Goal: Task Accomplishment & Management: Use online tool/utility

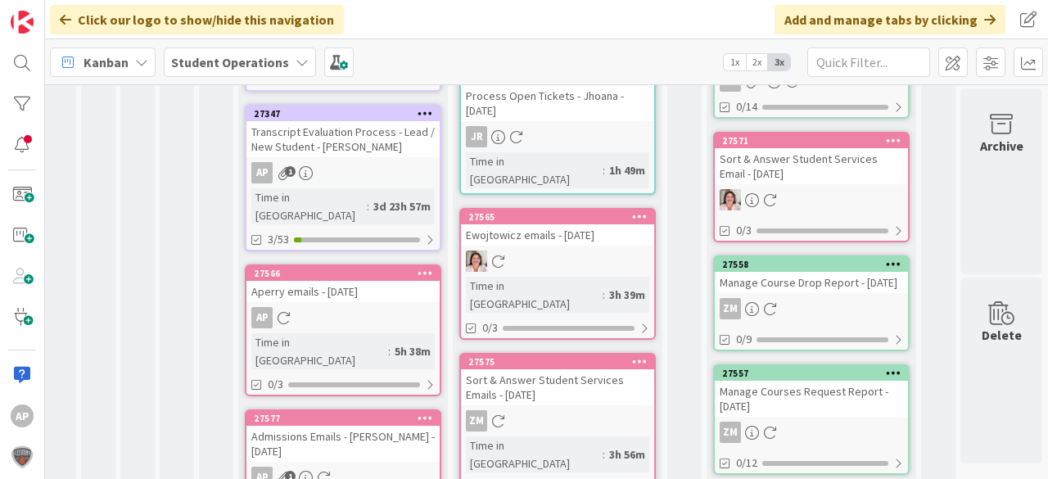
scroll to position [0, 58]
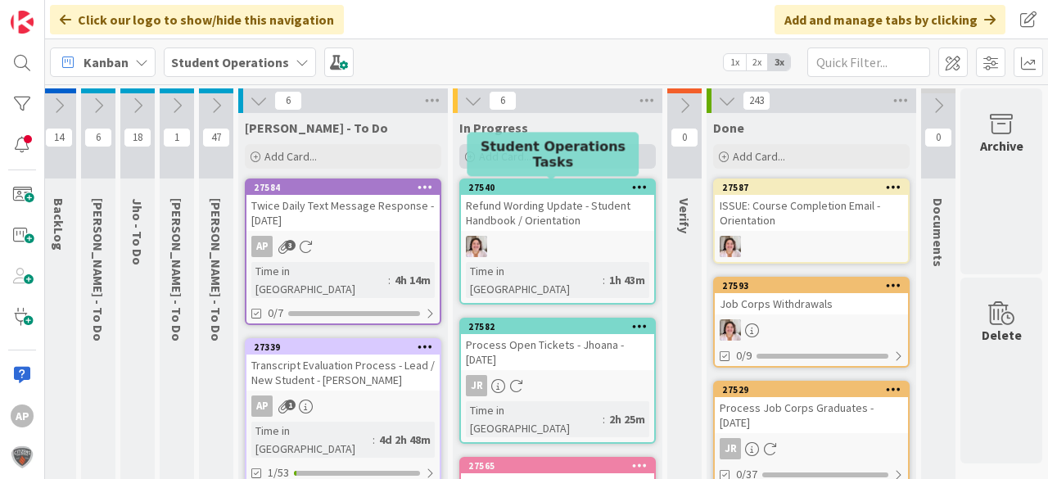
click at [519, 154] on span "Add Card..." at bounding box center [505, 156] width 52 height 15
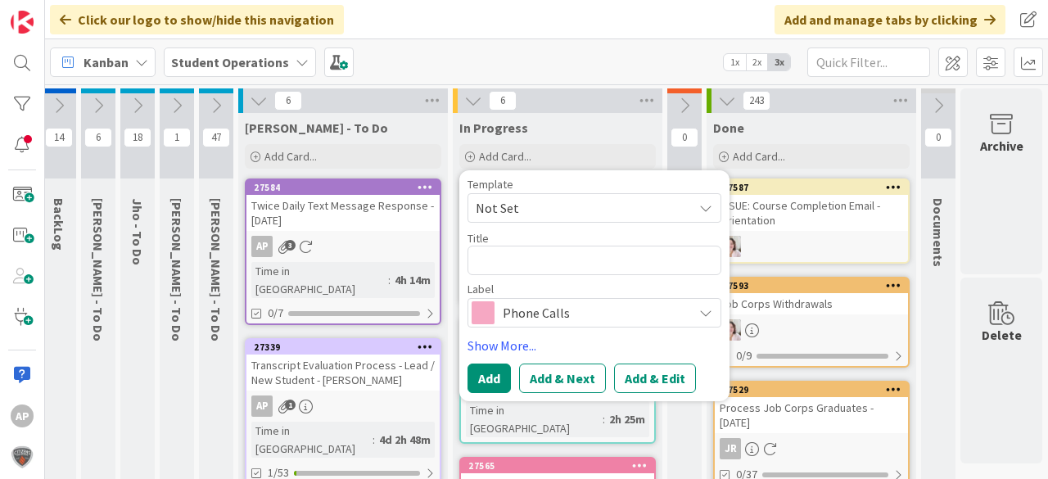
click at [574, 210] on span "Not Set" at bounding box center [578, 207] width 205 height 21
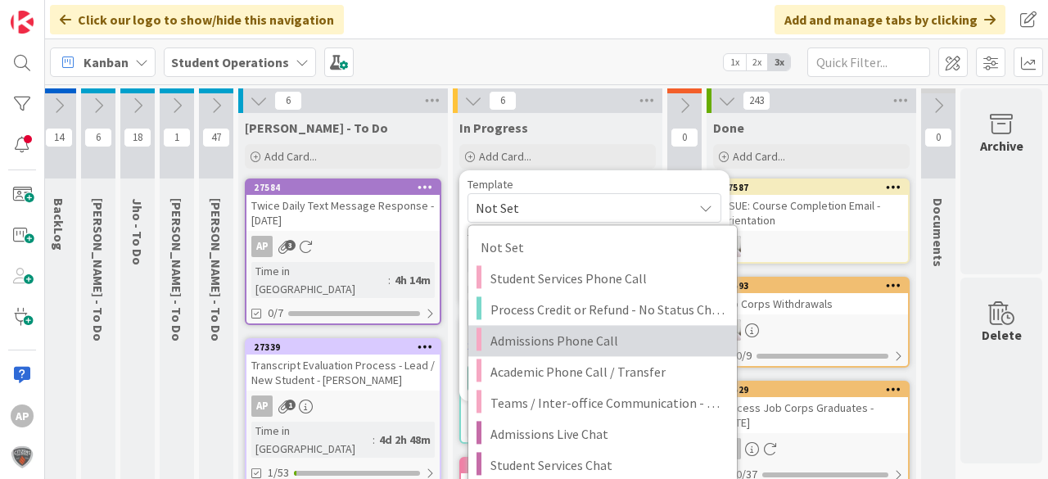
click at [603, 343] on span "Admissions Phone Call" at bounding box center [607, 340] width 234 height 21
type textarea "x"
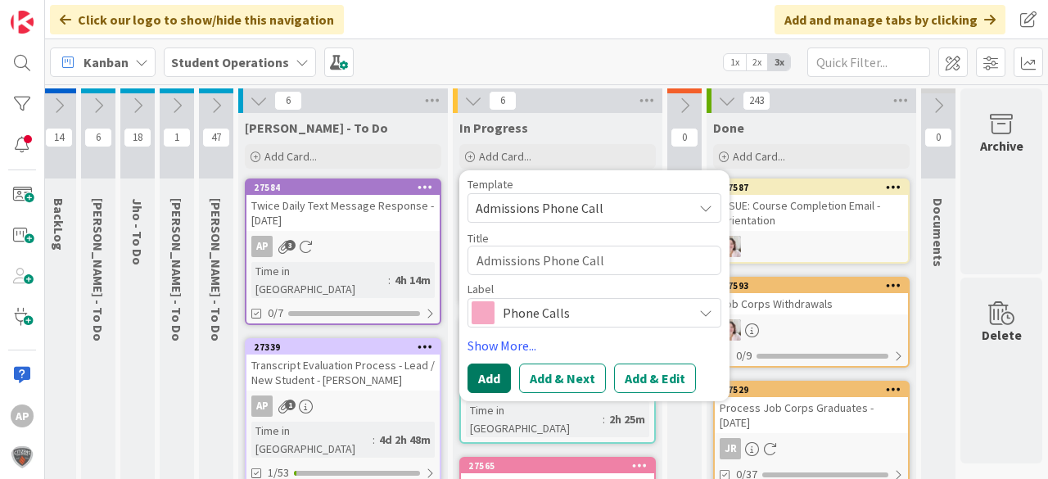
click at [475, 383] on button "Add" at bounding box center [489, 378] width 43 height 29
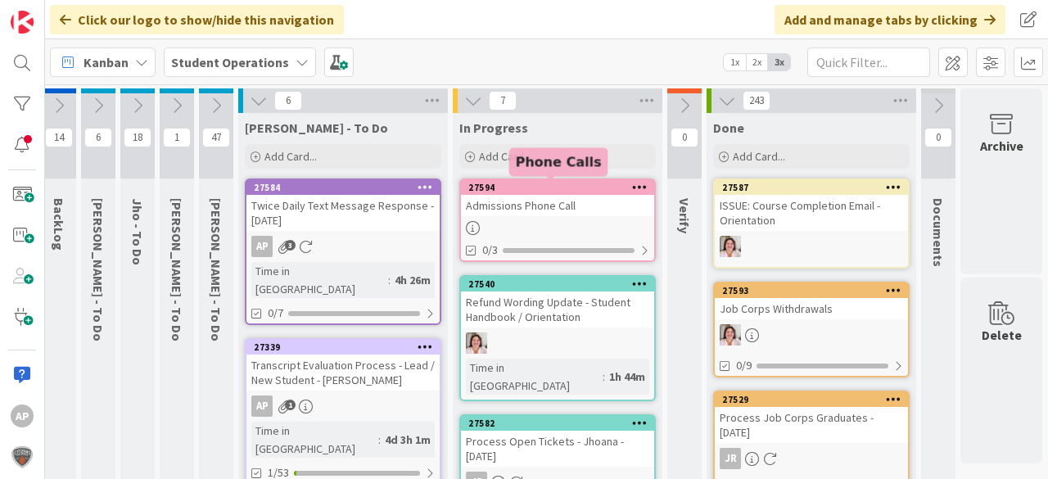
click at [558, 208] on div "Admissions Phone Call" at bounding box center [557, 205] width 193 height 21
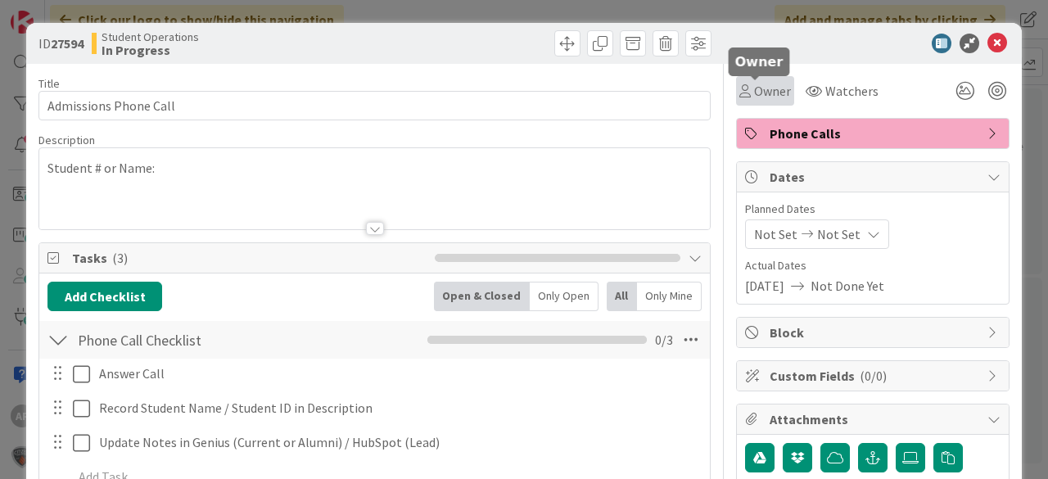
click at [770, 86] on span "Owner" at bounding box center [772, 91] width 37 height 20
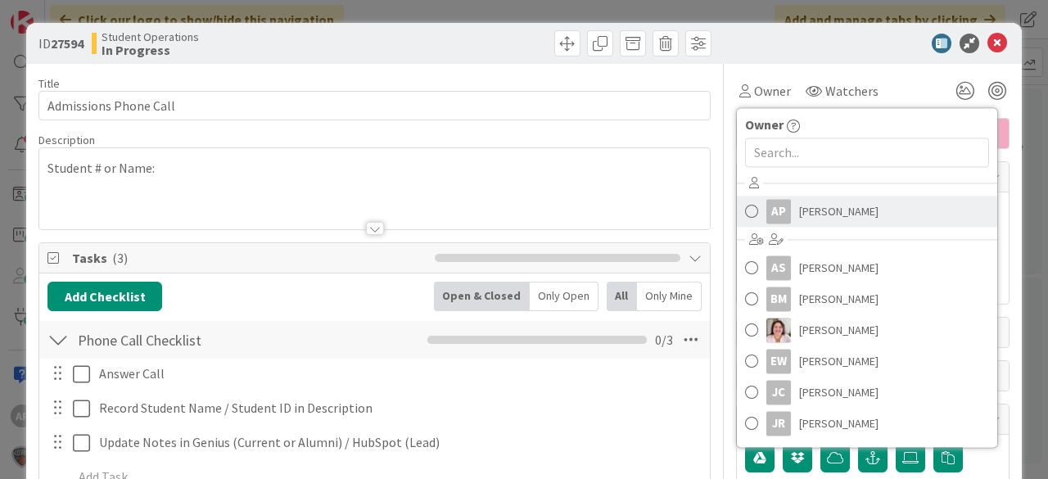
click at [799, 210] on span "[PERSON_NAME]" at bounding box center [838, 211] width 79 height 25
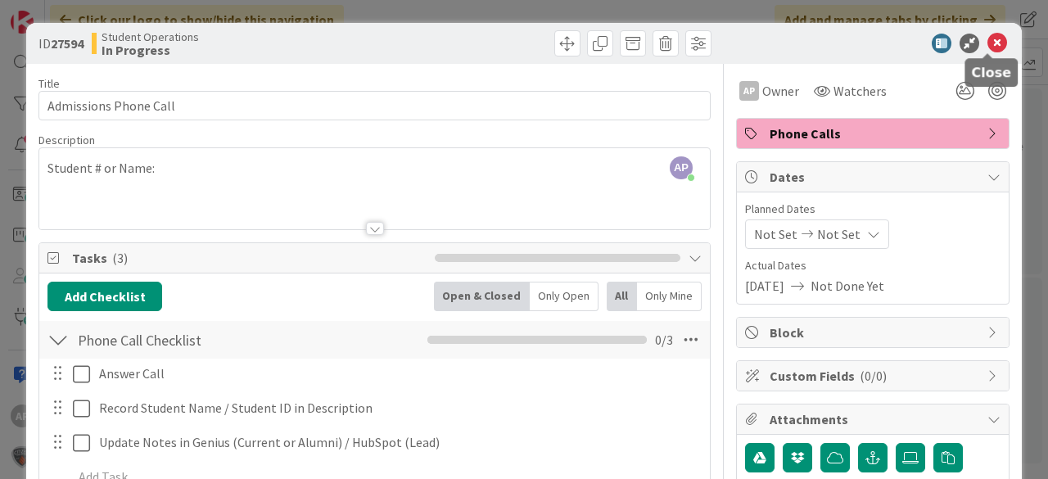
click at [992, 37] on icon at bounding box center [997, 44] width 20 height 20
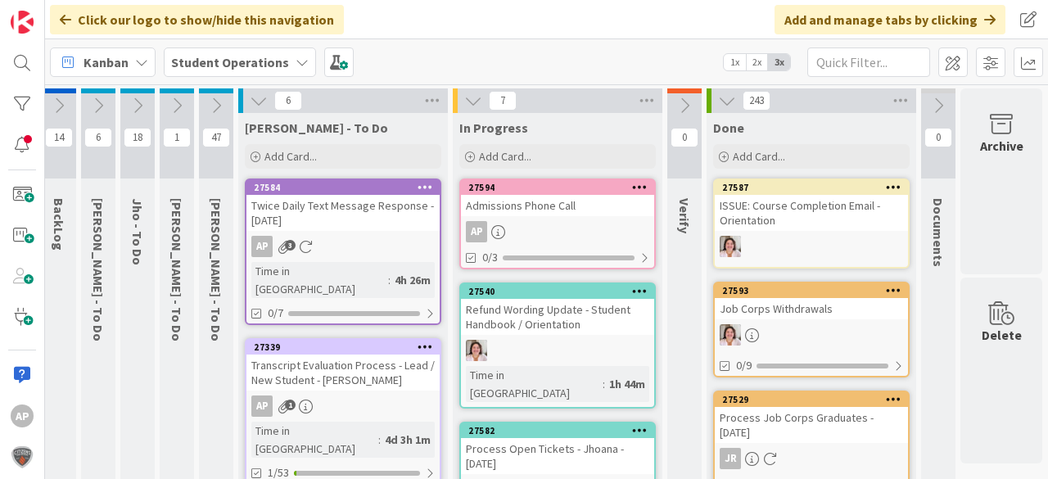
click at [547, 204] on div "Admissions Phone Call" at bounding box center [557, 205] width 193 height 21
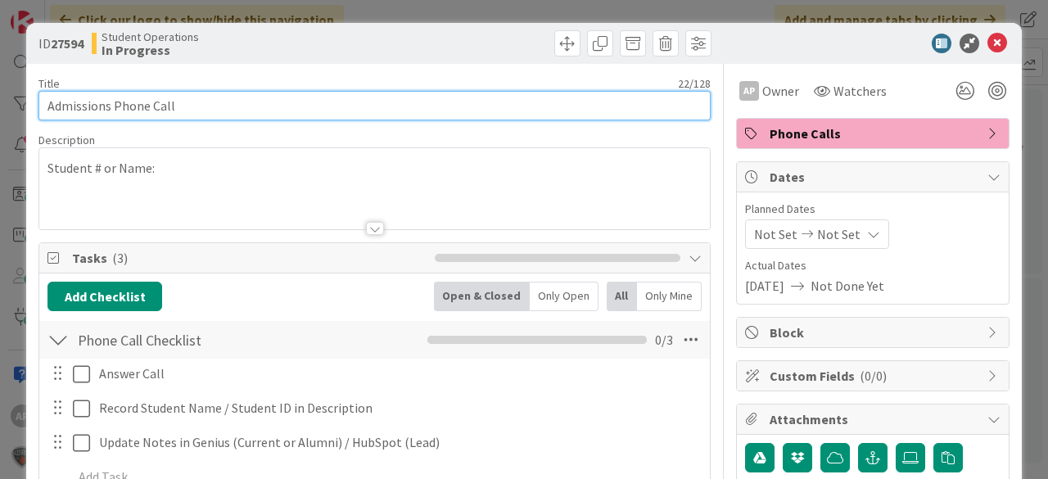
click at [403, 112] on input "Admissions Phone Call" at bounding box center [374, 105] width 672 height 29
type input "Admissions Phone Call - [PERSON_NAME]"
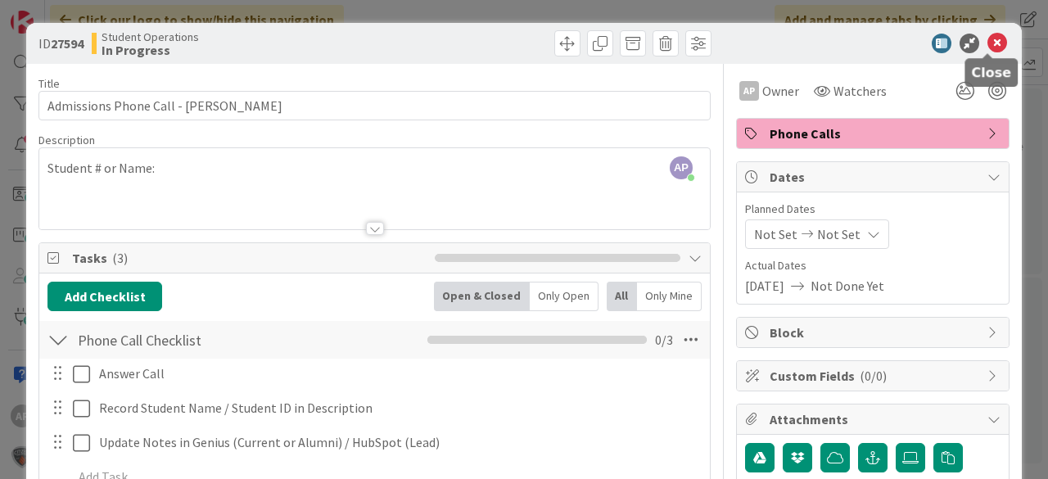
click at [989, 42] on icon at bounding box center [997, 44] width 20 height 20
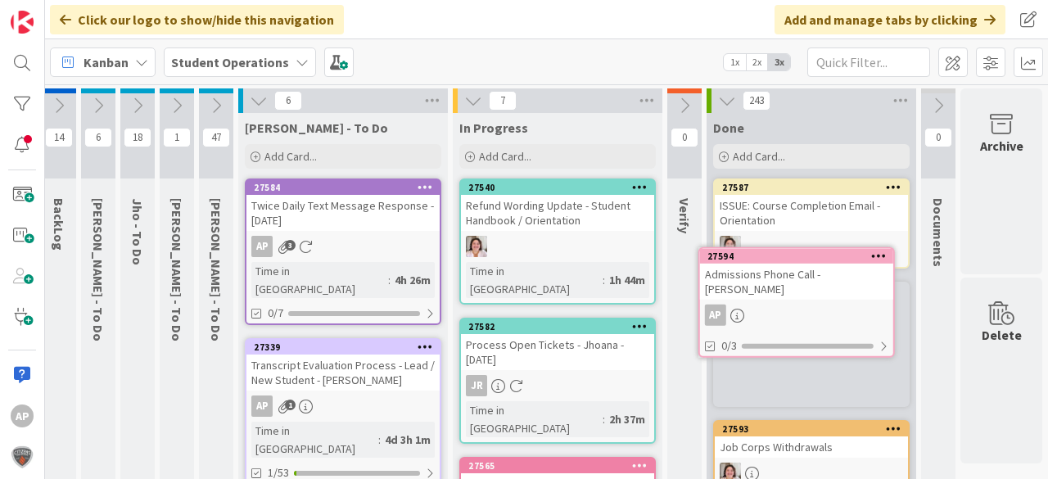
scroll to position [3, 58]
